Goal: Task Accomplishment & Management: Complete application form

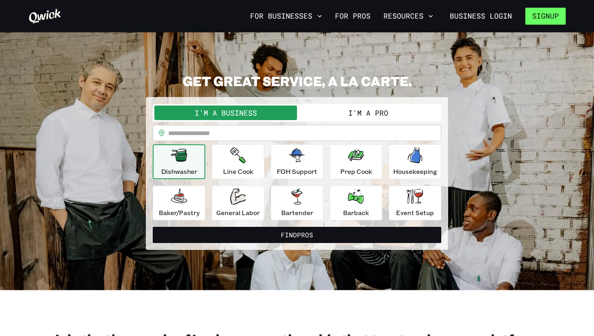
click at [536, 14] on button "Signup" at bounding box center [545, 16] width 40 height 17
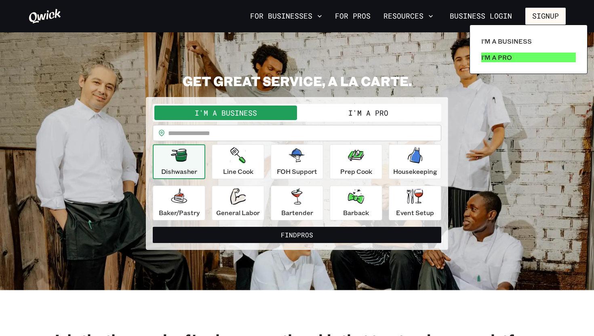
click at [505, 53] on p "I'm a Pro" at bounding box center [496, 58] width 31 height 10
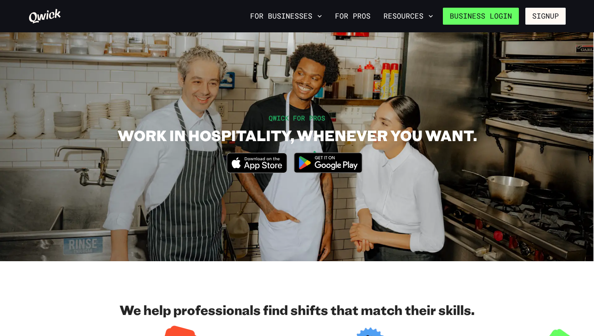
click at [498, 15] on link "Business Login" at bounding box center [481, 16] width 76 height 17
